Goal: Information Seeking & Learning: Find specific page/section

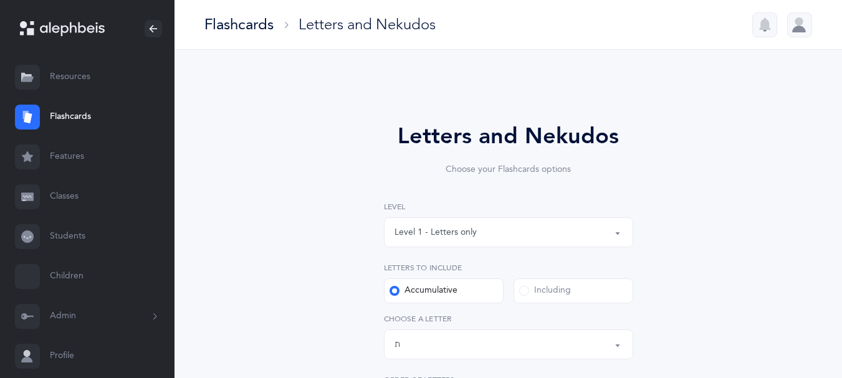
select select "27"
select select "single"
click at [69, 85] on link "Resources" at bounding box center [87, 77] width 175 height 40
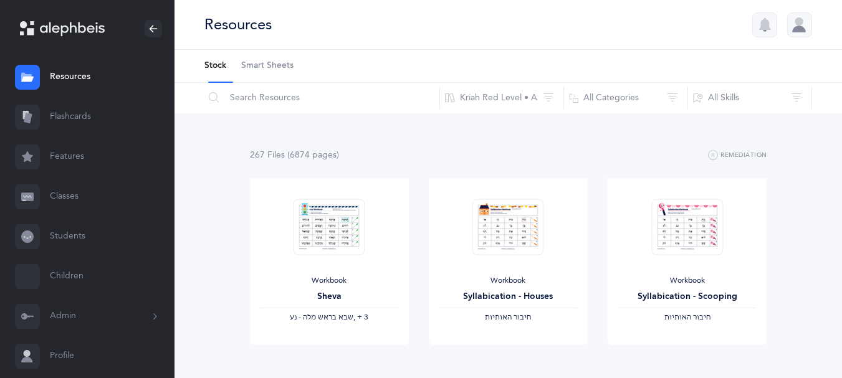
click at [68, 129] on link "Flashcards" at bounding box center [87, 117] width 175 height 40
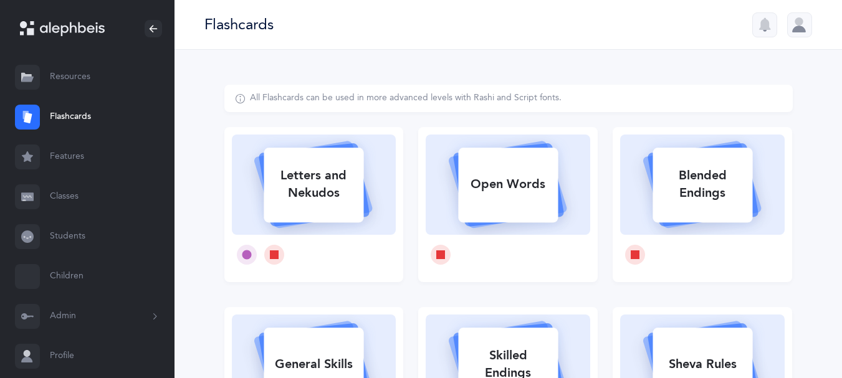
click at [62, 170] on link "Features" at bounding box center [87, 157] width 175 height 40
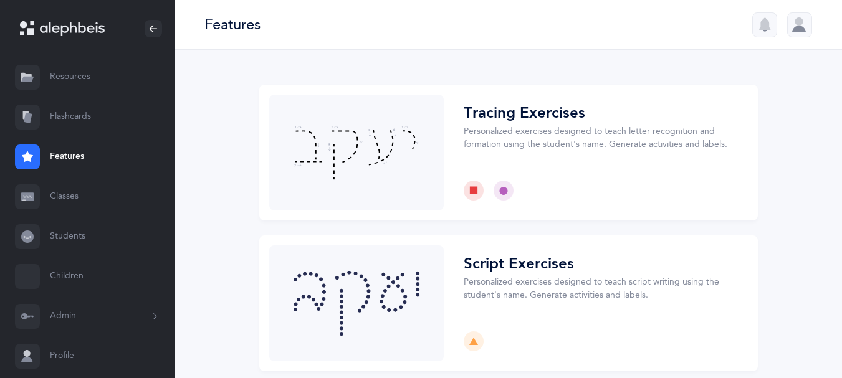
click at [69, 217] on link "Classes" at bounding box center [87, 197] width 175 height 40
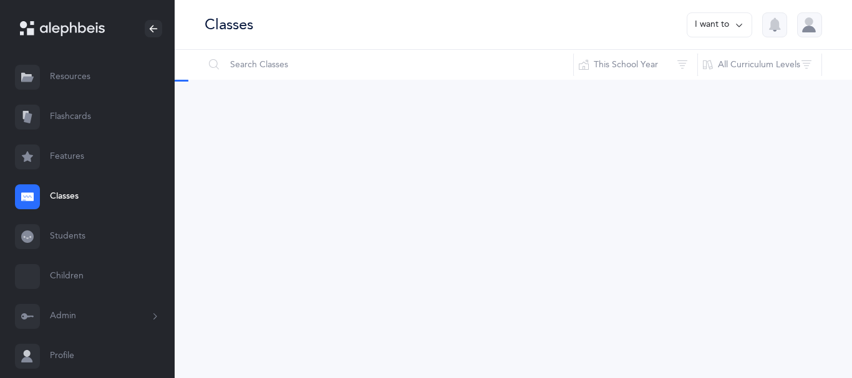
click at [70, 257] on link "Students" at bounding box center [87, 237] width 175 height 40
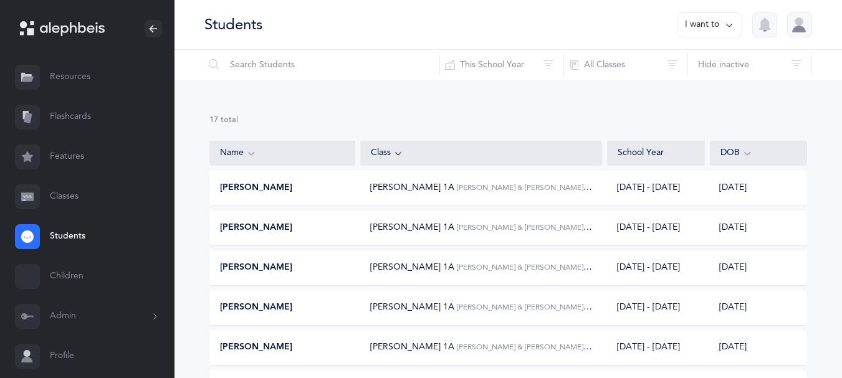
click at [75, 297] on link "Children" at bounding box center [87, 277] width 175 height 40
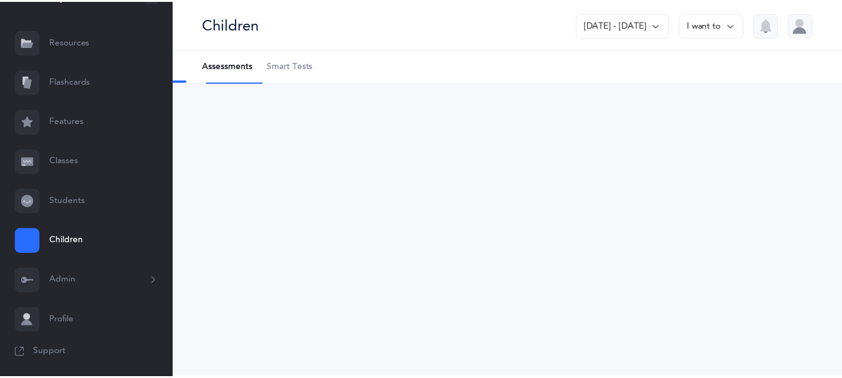
scroll to position [79, 0]
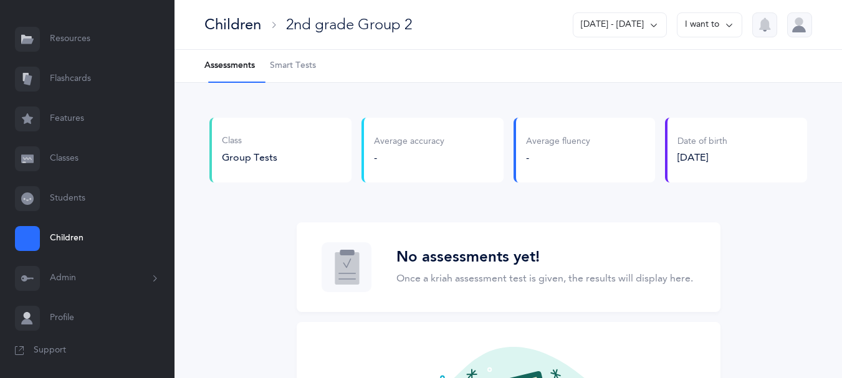
click at [148, 276] on icon at bounding box center [155, 279] width 14 height 10
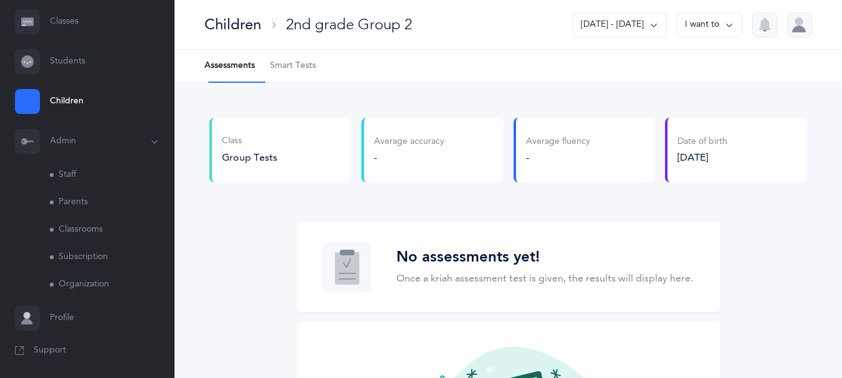
scroll to position [242, 0]
click at [150, 135] on icon at bounding box center [155, 142] width 10 height 14
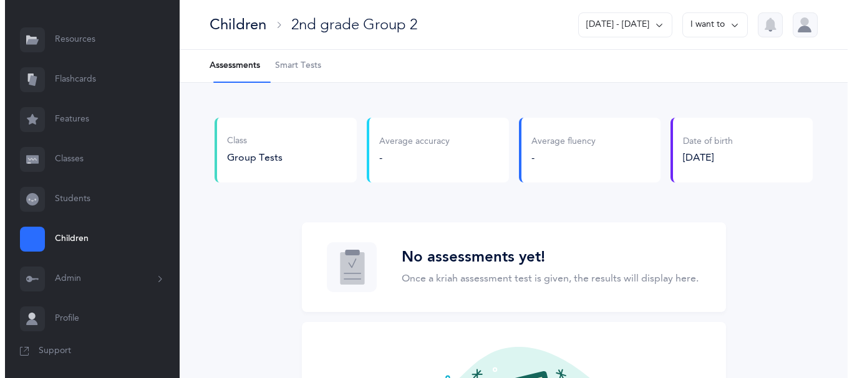
scroll to position [0, 0]
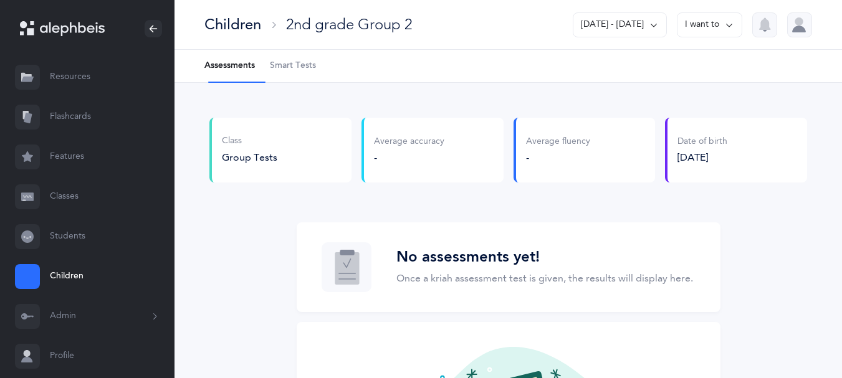
click at [649, 26] on icon at bounding box center [654, 25] width 10 height 14
click at [78, 217] on link "Classes" at bounding box center [87, 197] width 175 height 40
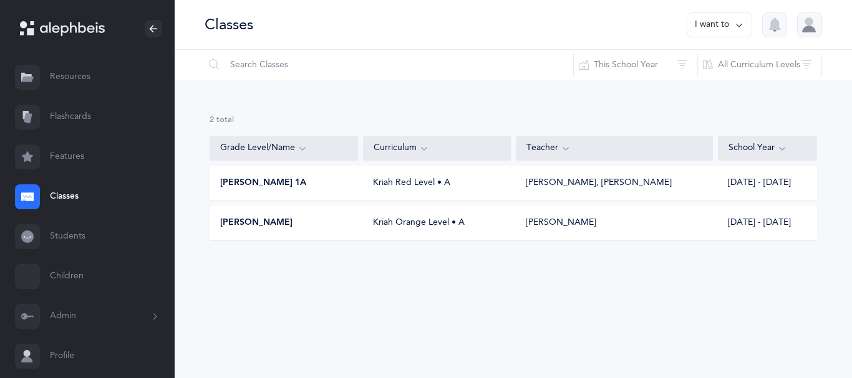
click at [93, 29] on icon at bounding box center [72, 29] width 65 height 14
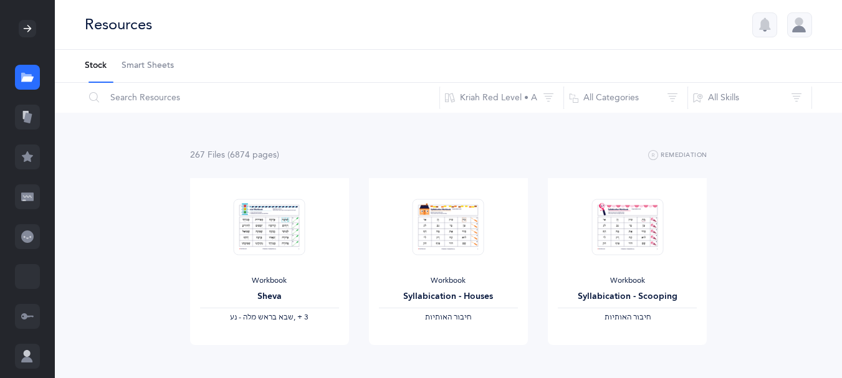
click at [30, 123] on icon at bounding box center [28, 118] width 8 height 11
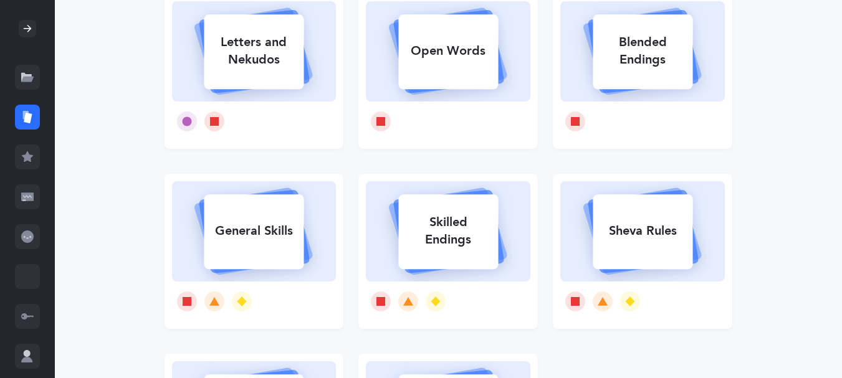
scroll to position [135, 0]
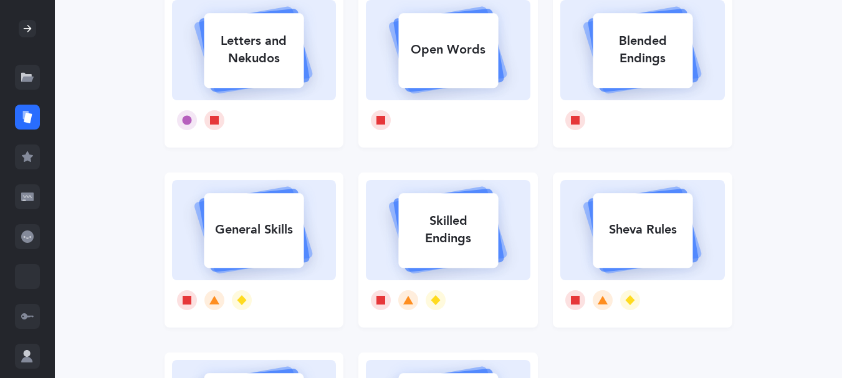
click at [32, 163] on icon at bounding box center [27, 157] width 12 height 12
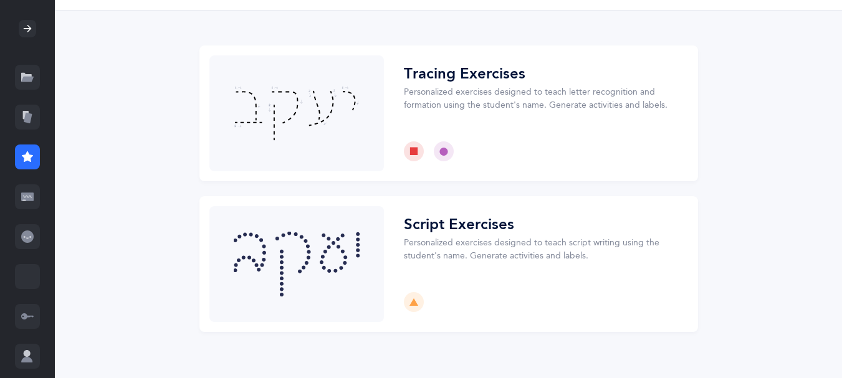
scroll to position [59, 0]
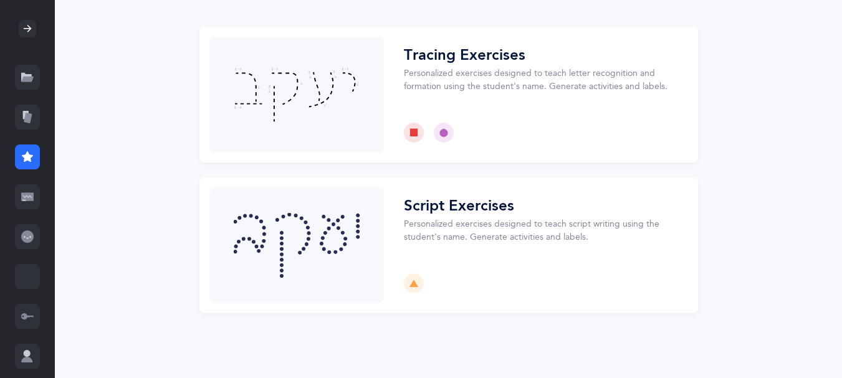
click at [33, 201] on icon at bounding box center [27, 197] width 12 height 8
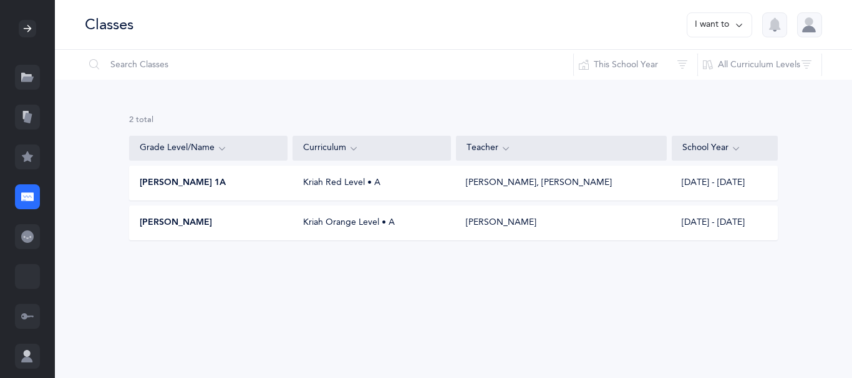
click at [30, 243] on icon at bounding box center [27, 237] width 12 height 12
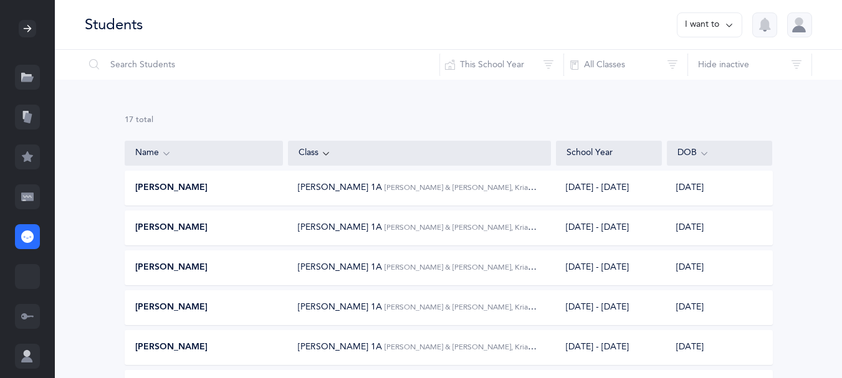
click at [31, 320] on icon at bounding box center [27, 317] width 12 height 6
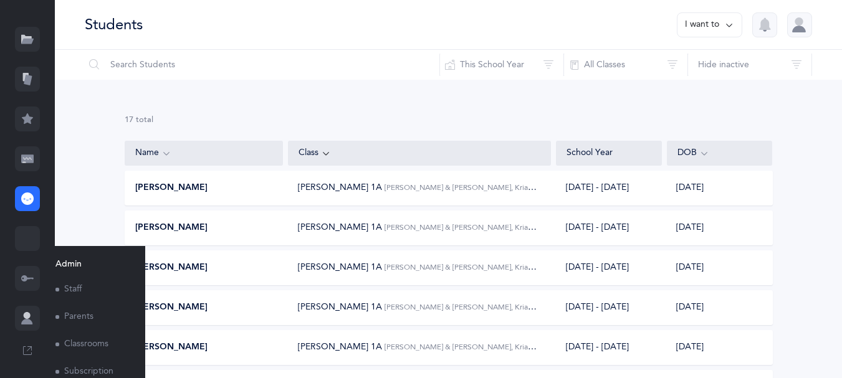
scroll to position [88, 0]
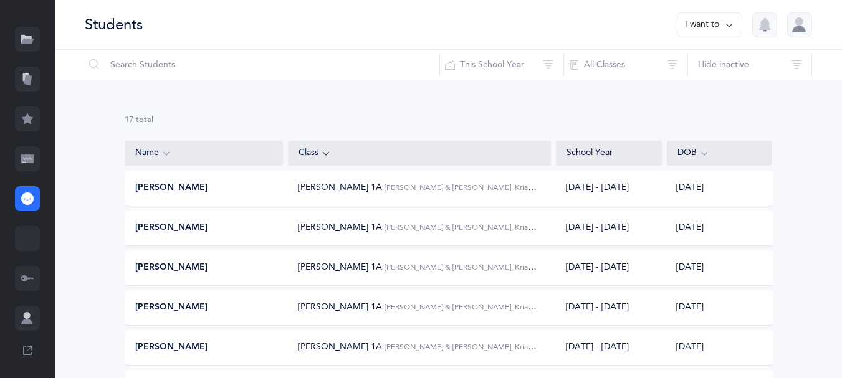
click at [26, 226] on div at bounding box center [27, 238] width 25 height 25
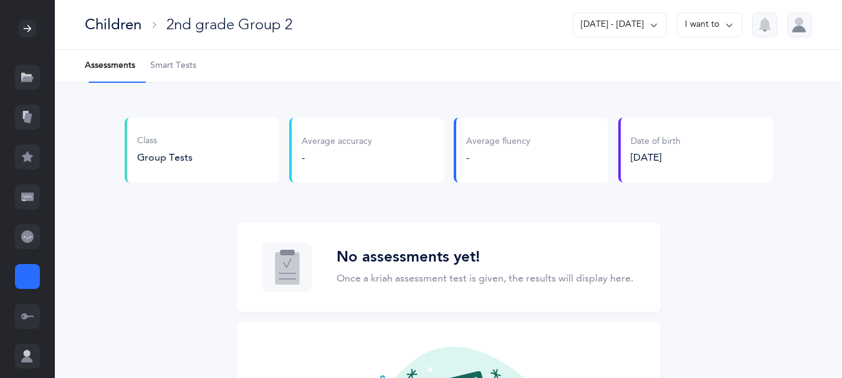
click at [795, 27] on div at bounding box center [799, 24] width 25 height 25
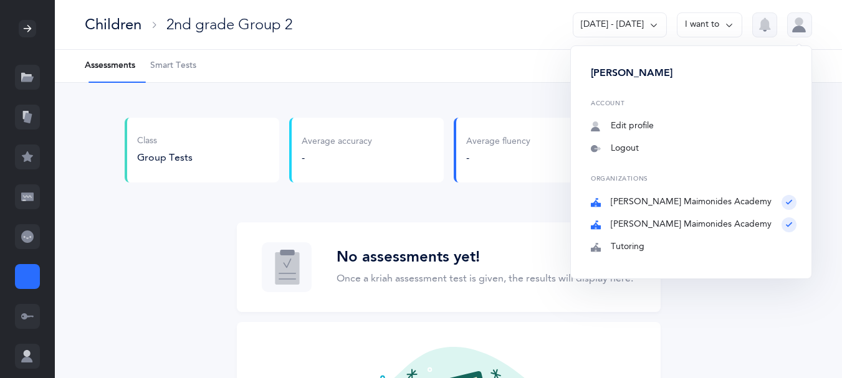
click at [451, 44] on div "Children 2nd grade Group 2 2023 - 2024 I want to Shulamis Durden Account Edit p…" at bounding box center [448, 25] width 787 height 50
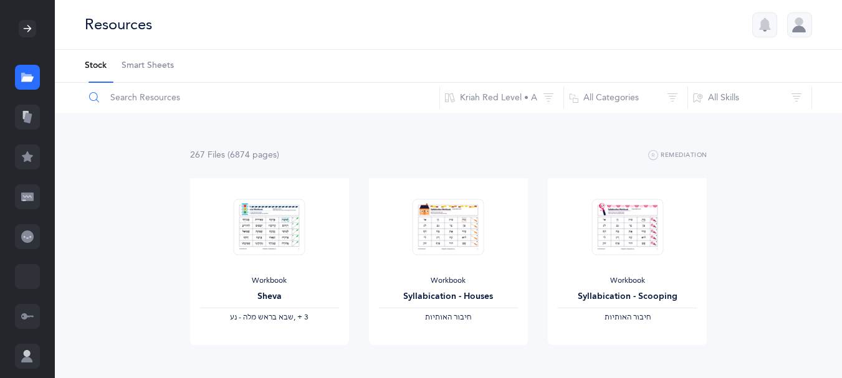
click at [112, 103] on input "text" at bounding box center [262, 98] width 356 height 30
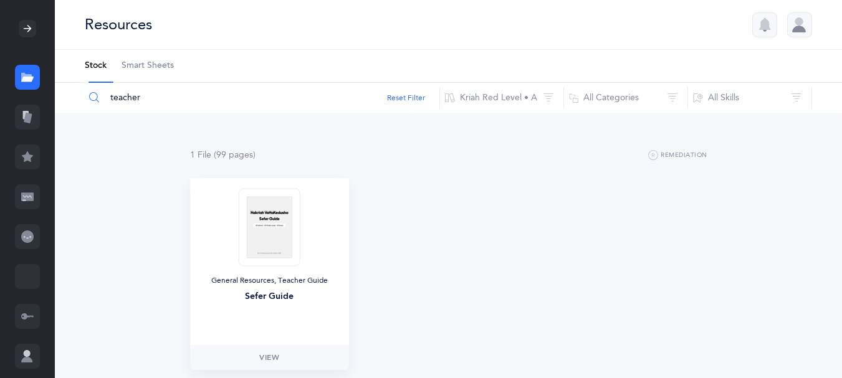
type input "teacher"
click at [259, 234] on img at bounding box center [269, 227] width 61 height 78
click at [262, 238] on img at bounding box center [269, 227] width 61 height 78
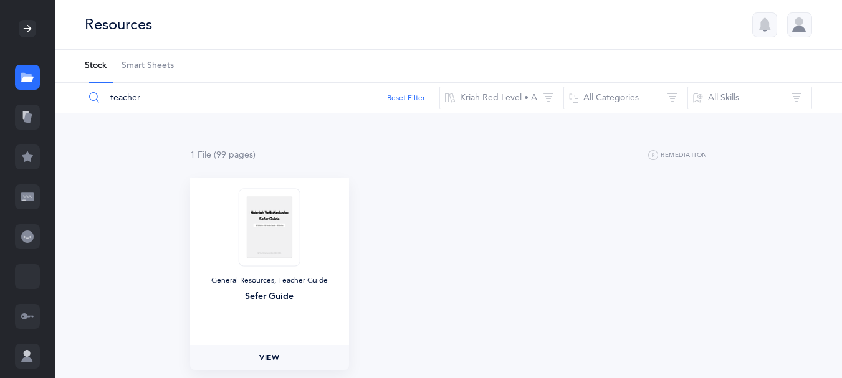
click at [273, 363] on span "View" at bounding box center [269, 357] width 20 height 11
